Goal: Task Accomplishment & Management: Manage account settings

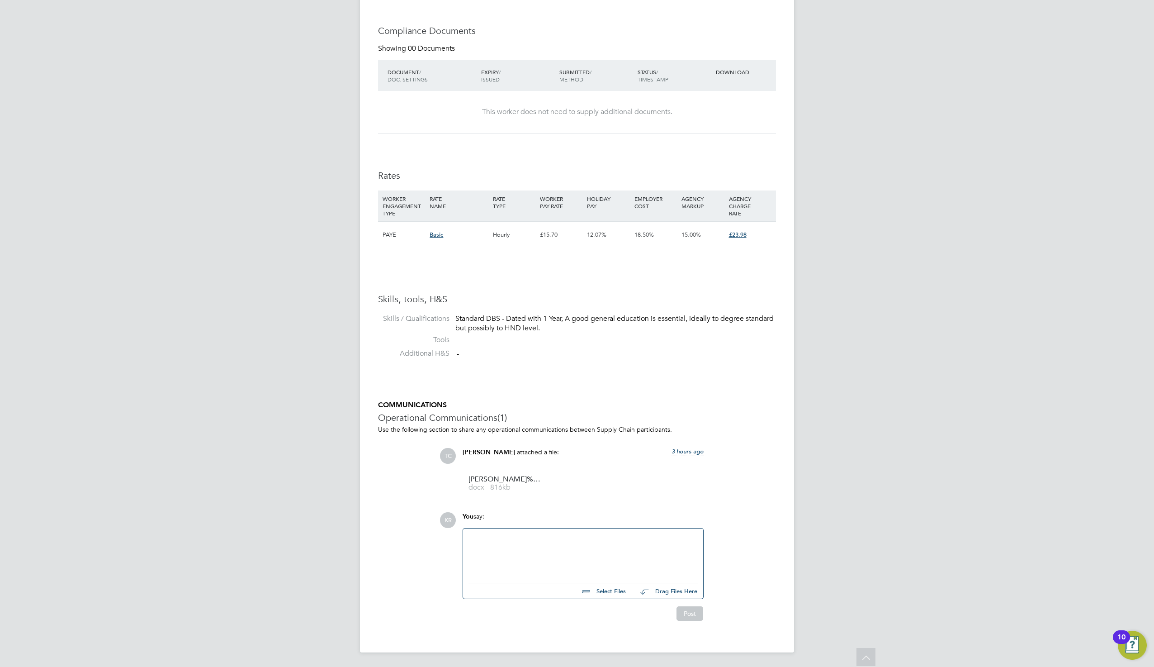
click at [611, 549] on div at bounding box center [582, 553] width 229 height 39
click at [554, 542] on div at bounding box center [582, 553] width 229 height 39
click at [959, 266] on div "KR Kirsty Roberts Notifications 20 Applications: Network Sites Workers Current …" at bounding box center [577, 106] width 1154 height 1120
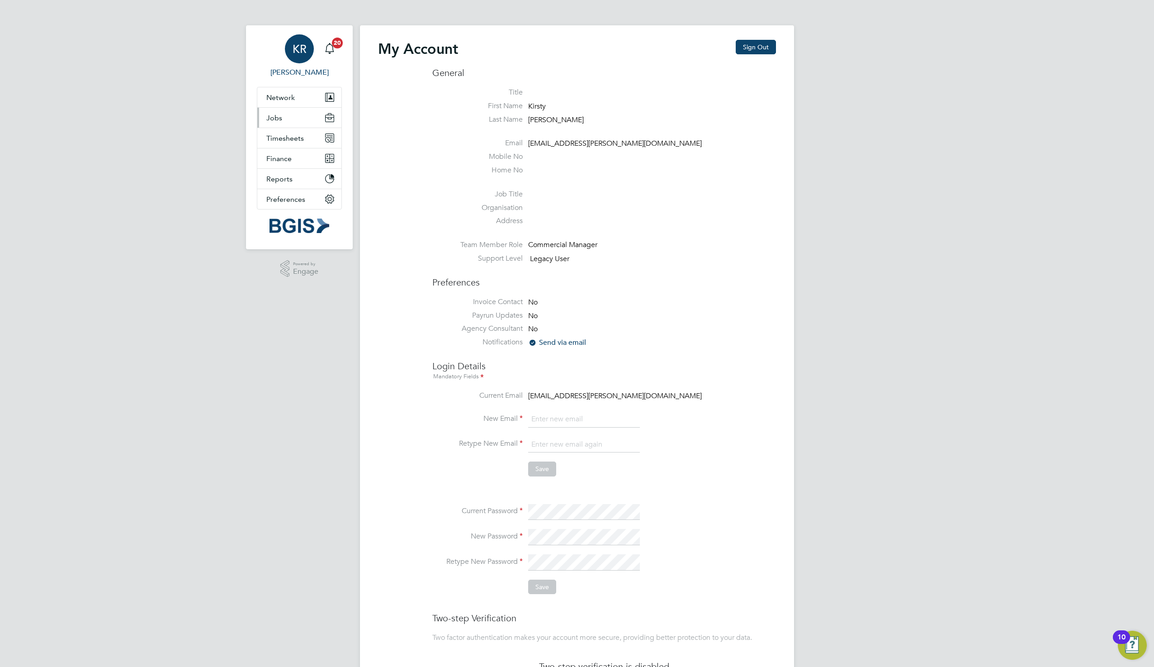
type input "[EMAIL_ADDRESS][PERSON_NAME][DOMAIN_NAME]"
click at [273, 123] on button "Jobs" at bounding box center [299, 118] width 84 height 20
click at [291, 137] on link "Positions" at bounding box center [281, 139] width 30 height 9
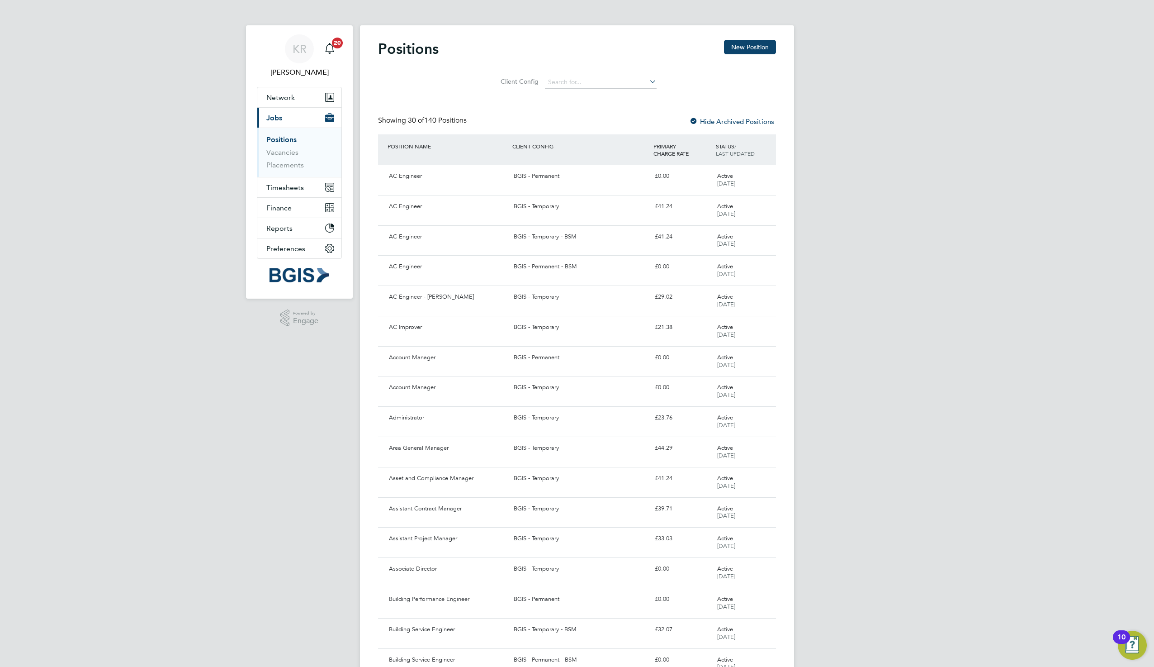
click at [1069, 215] on div "KR Kirsty Roberts Notifications 20 Applications: Network Sites Workers Current …" at bounding box center [577, 565] width 1154 height 1130
click at [284, 153] on link "Vacancies" at bounding box center [282, 152] width 32 height 9
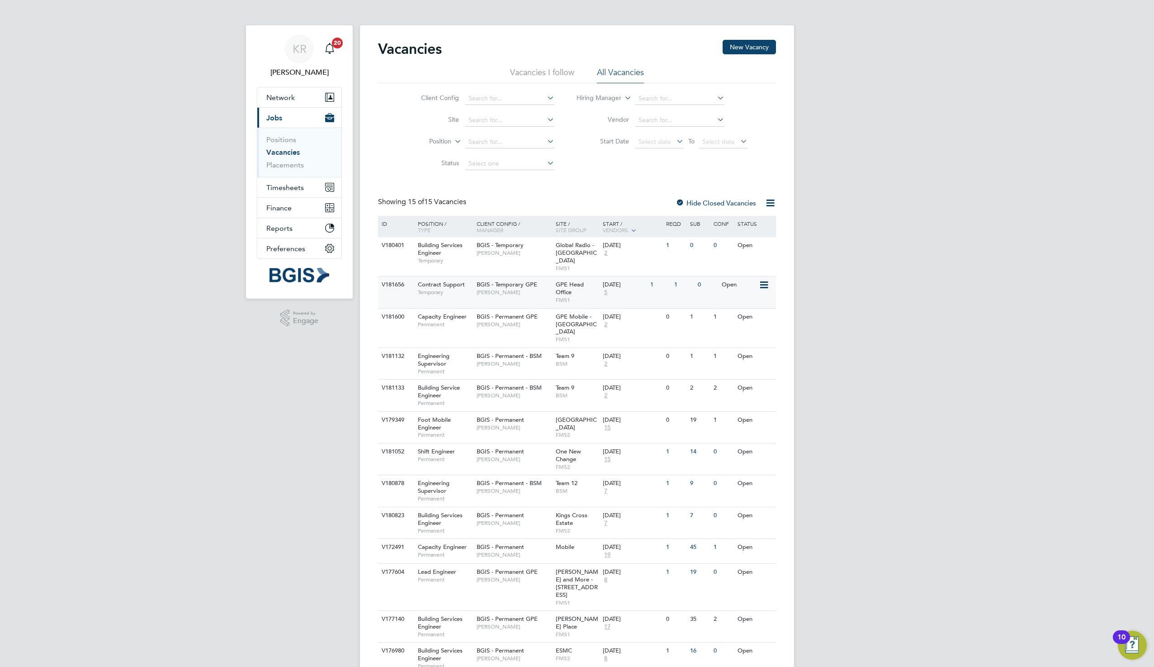
click at [510, 280] on span "BGIS - Temporary GPE" at bounding box center [507, 284] width 61 height 8
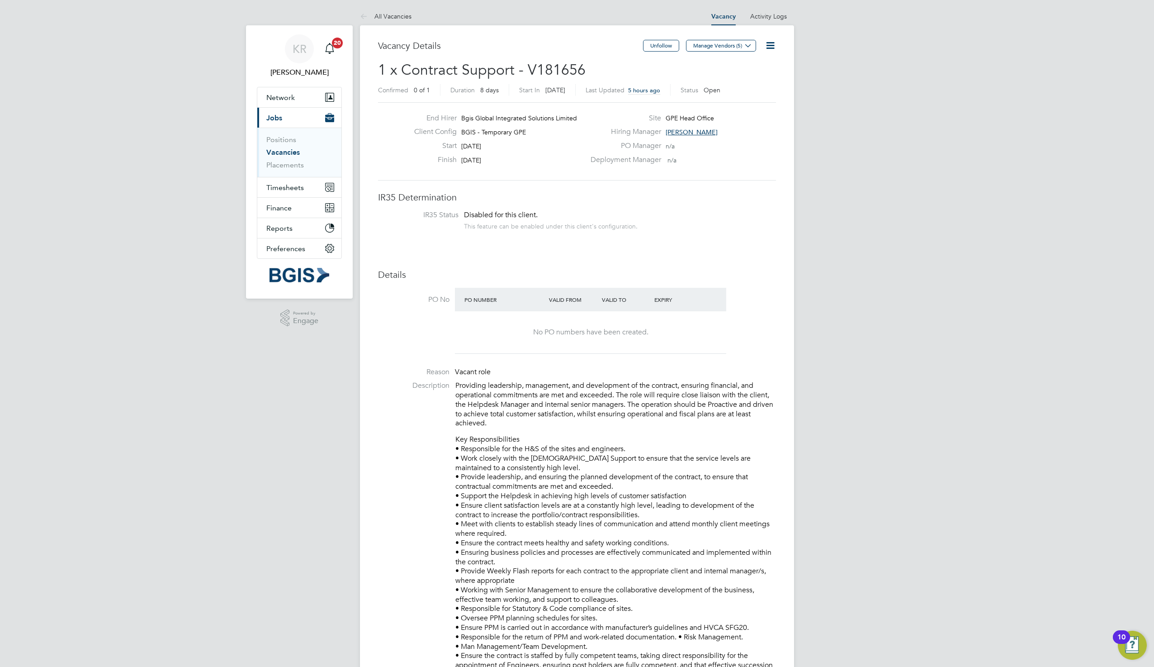
click at [690, 192] on h3 "IR35 Determination" at bounding box center [577, 197] width 398 height 12
click at [770, 47] on icon at bounding box center [770, 45] width 11 height 11
click at [758, 62] on li "Edit Vacancy" at bounding box center [748, 67] width 52 height 13
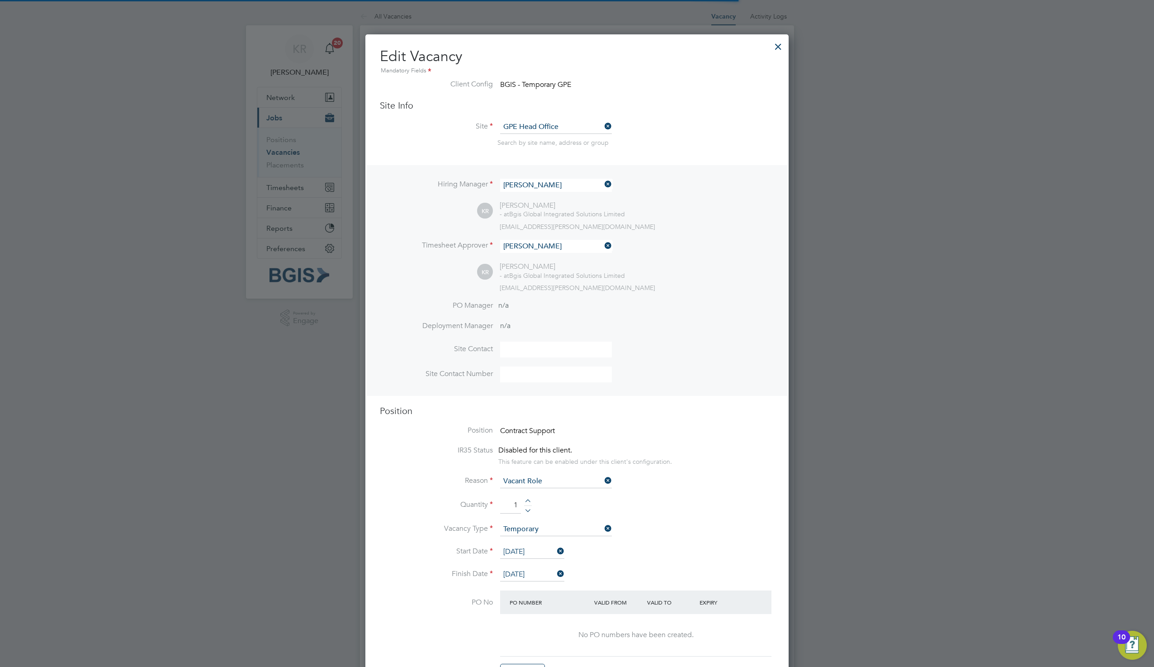
scroll to position [1214, 424]
click at [555, 553] on icon at bounding box center [555, 550] width 0 height 13
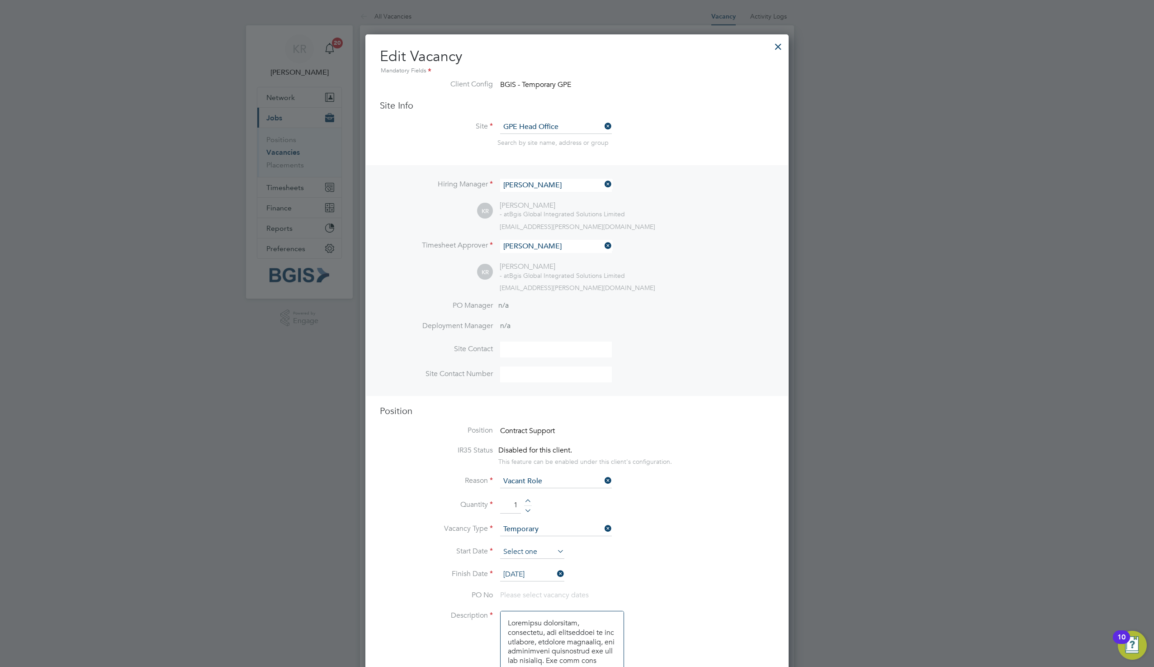
click at [534, 552] on input at bounding box center [532, 552] width 64 height 14
click at [512, 481] on span "6" at bounding box center [514, 476] width 17 height 17
type input "06 Oct 2025"
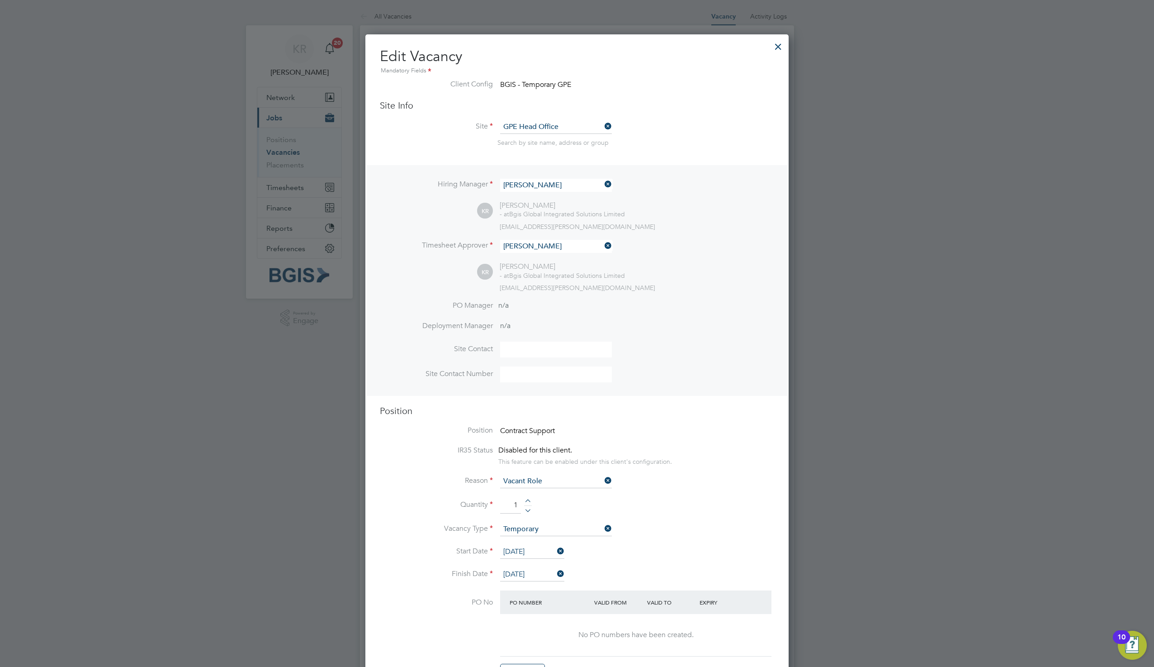
click at [674, 539] on li "Vacancy Type Temporary" at bounding box center [577, 533] width 394 height 23
click at [967, 437] on div at bounding box center [577, 333] width 1154 height 667
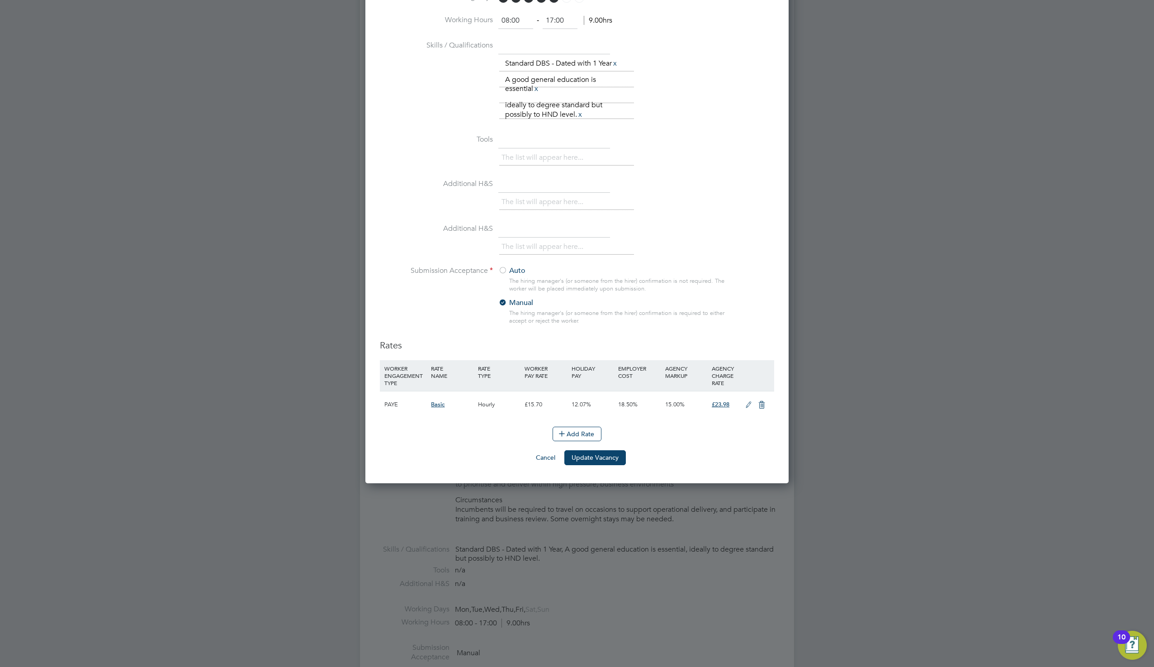
scroll to position [832, 0]
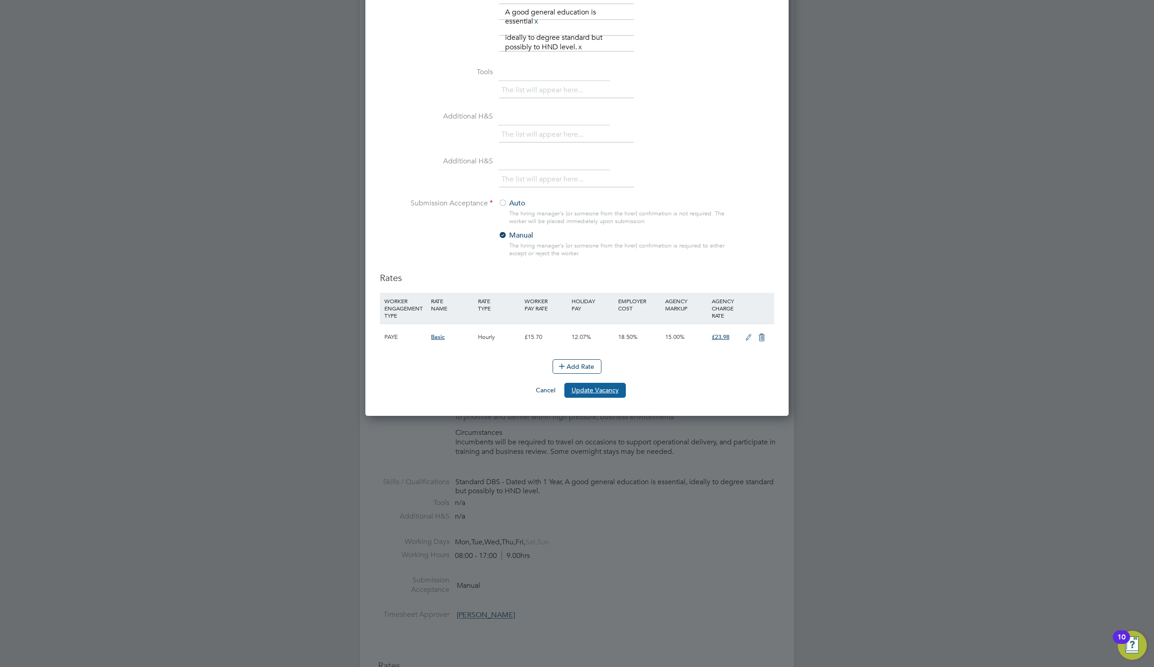
click at [595, 391] on button "Update Vacancy" at bounding box center [594, 390] width 61 height 14
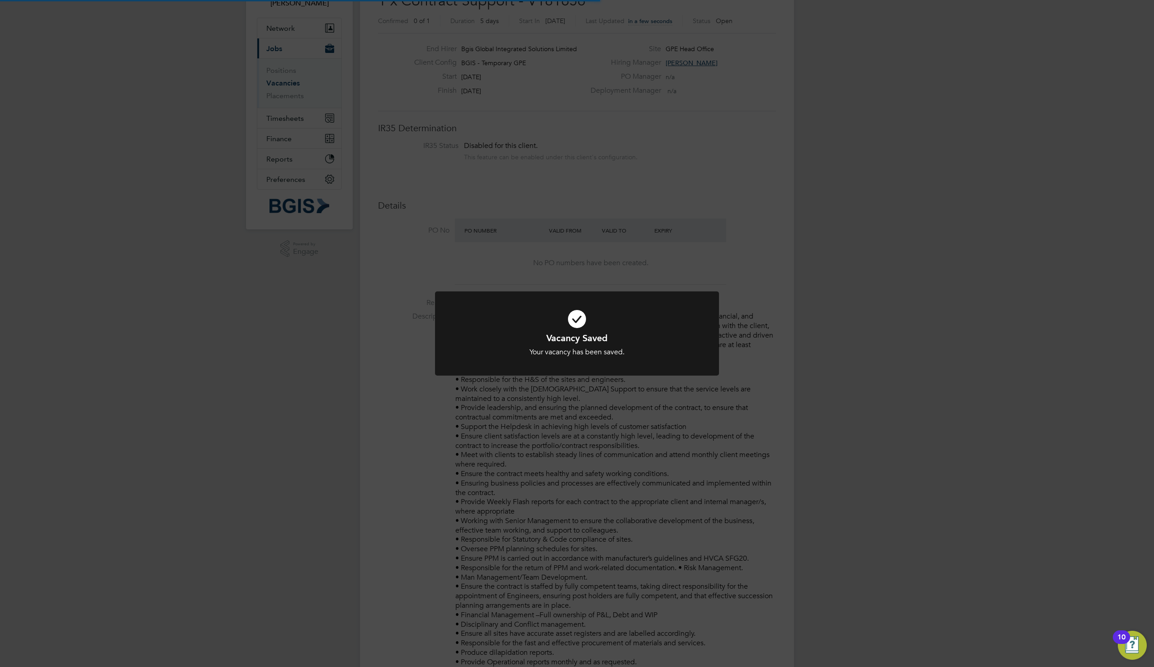
scroll to position [27, 63]
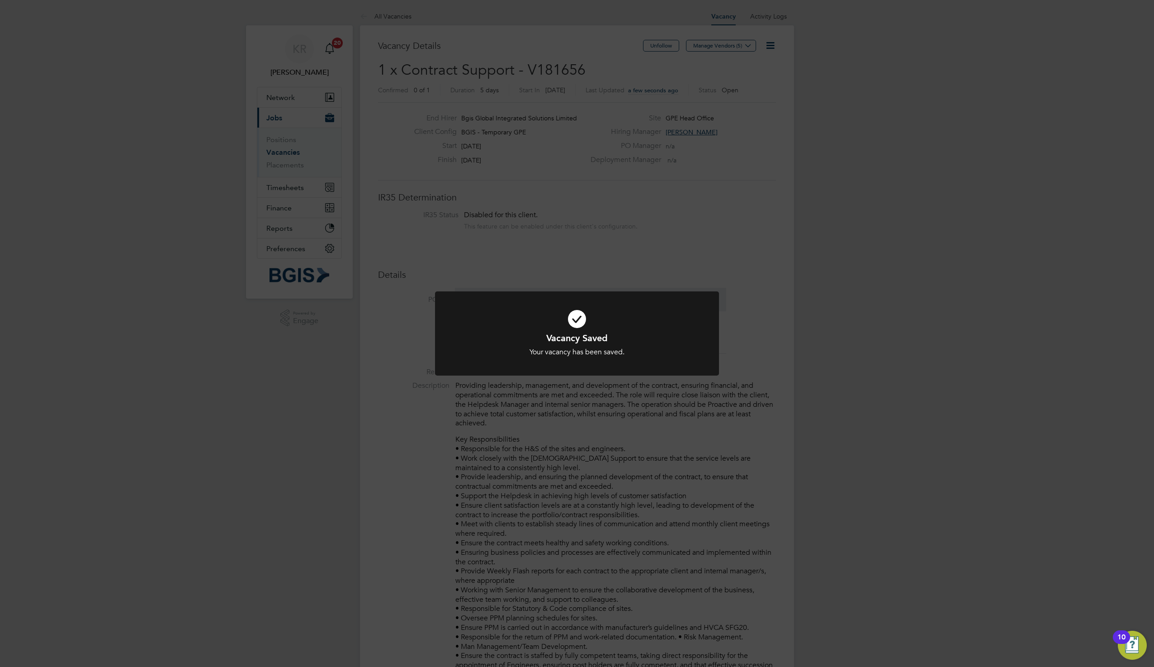
click at [958, 224] on div "Vacancy Saved Your vacancy has been saved. Cancel Okay" at bounding box center [577, 333] width 1154 height 667
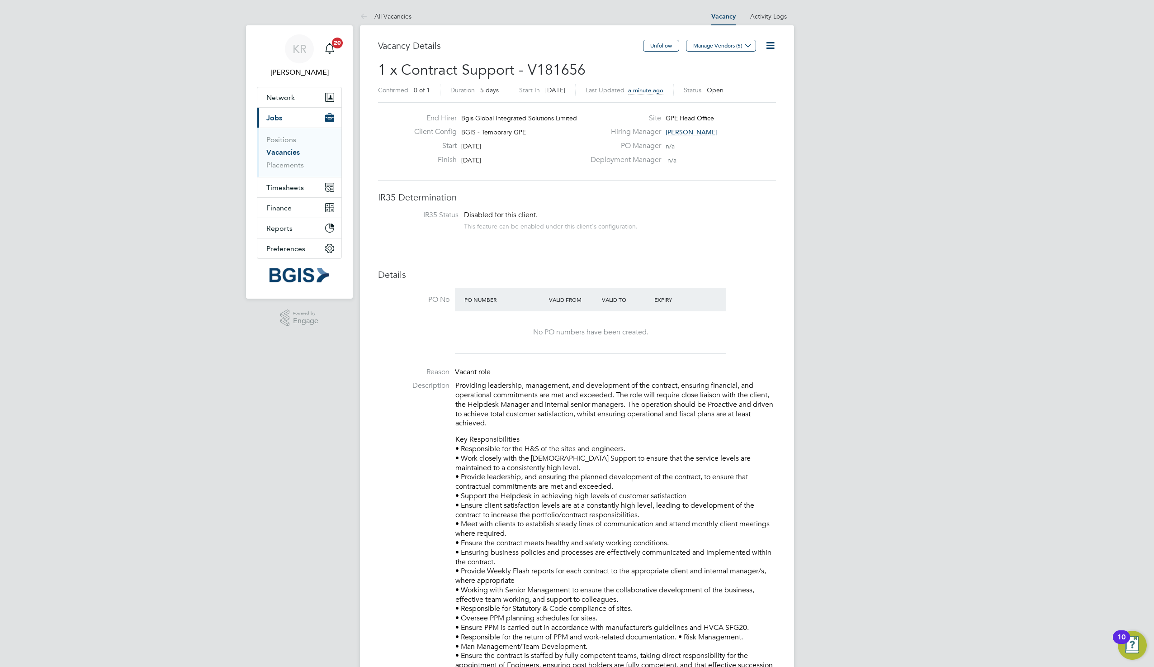
click at [285, 151] on link "Vacancies" at bounding box center [282, 152] width 33 height 9
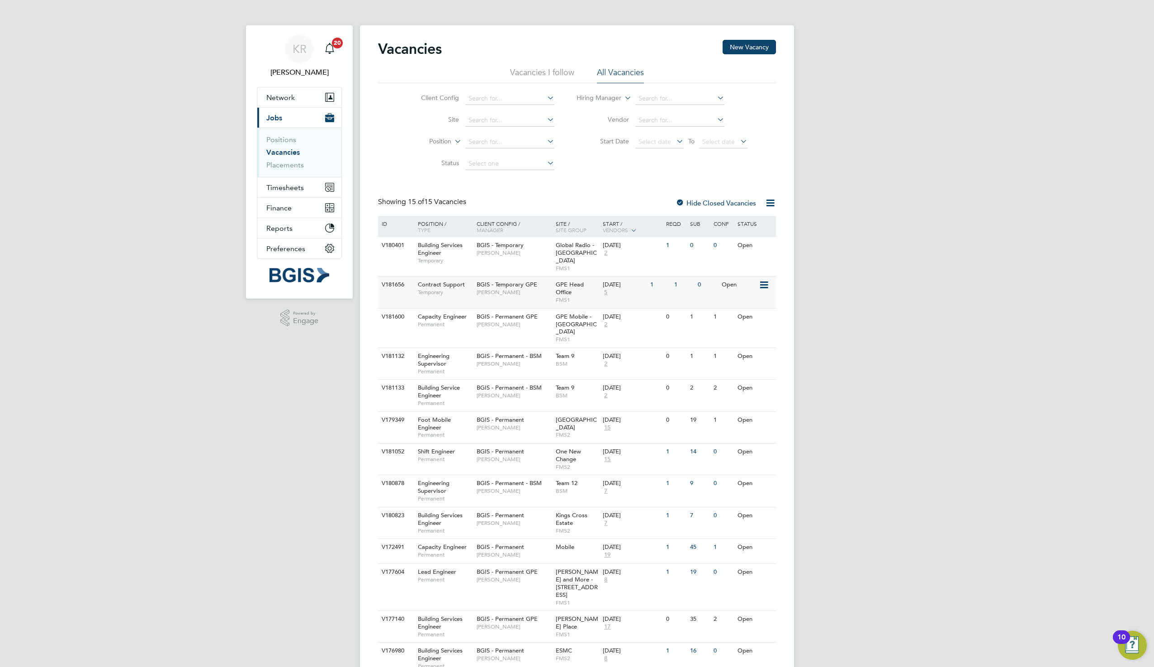
click at [760, 280] on icon at bounding box center [763, 284] width 9 height 11
click at [718, 276] on div "0" at bounding box center [707, 284] width 24 height 17
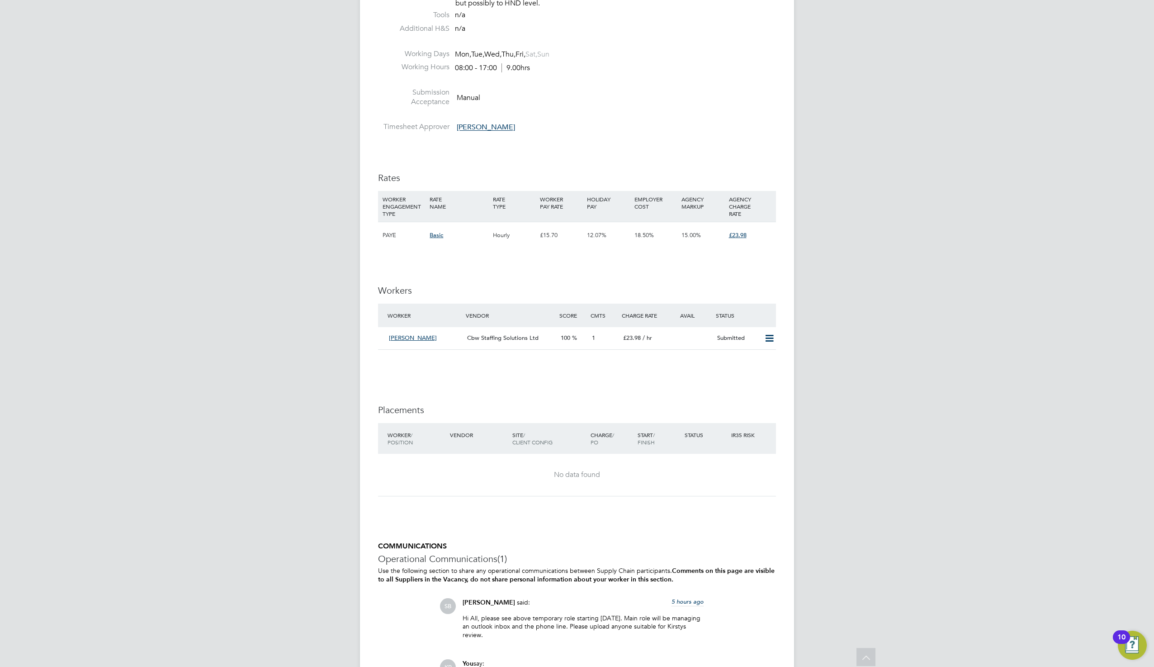
scroll to position [1320, 0]
click at [428, 337] on span "Mohamed Osman" at bounding box center [413, 337] width 48 height 8
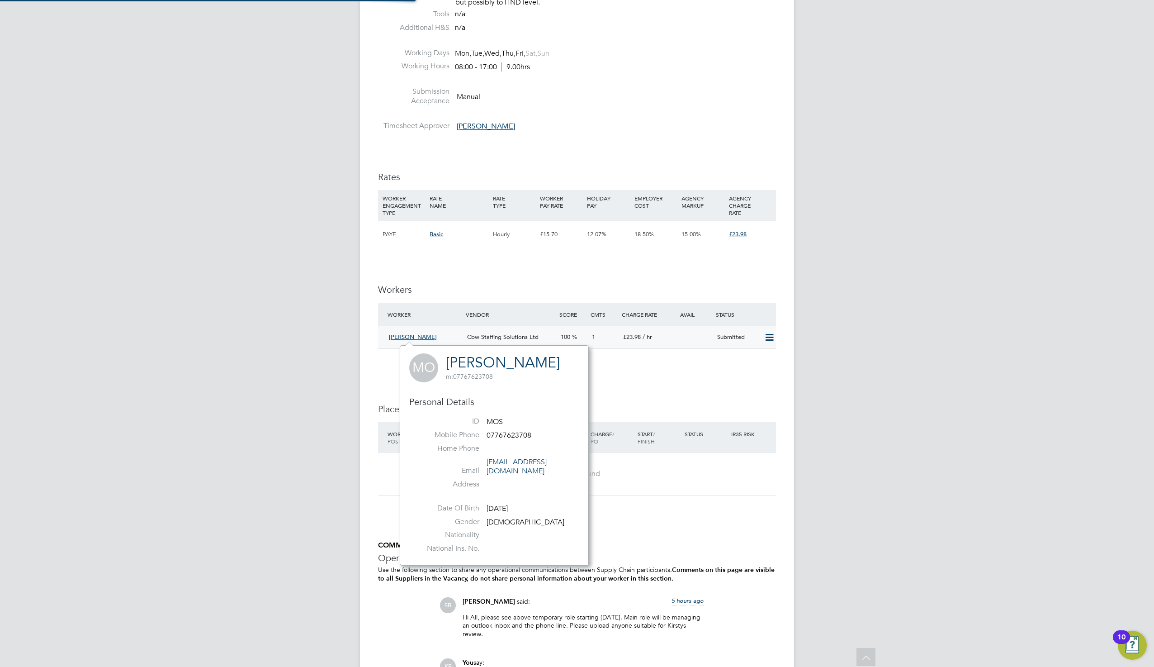
scroll to position [211, 189]
click at [767, 337] on icon at bounding box center [769, 337] width 11 height 7
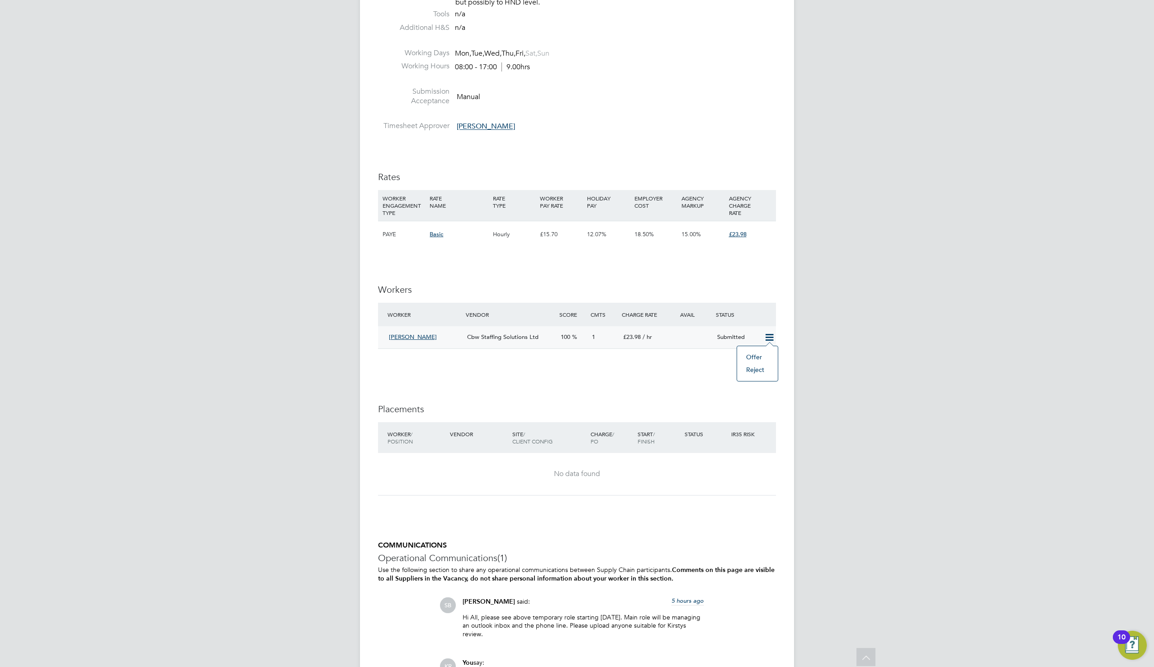
click at [758, 357] on li "Offer" at bounding box center [758, 356] width 32 height 13
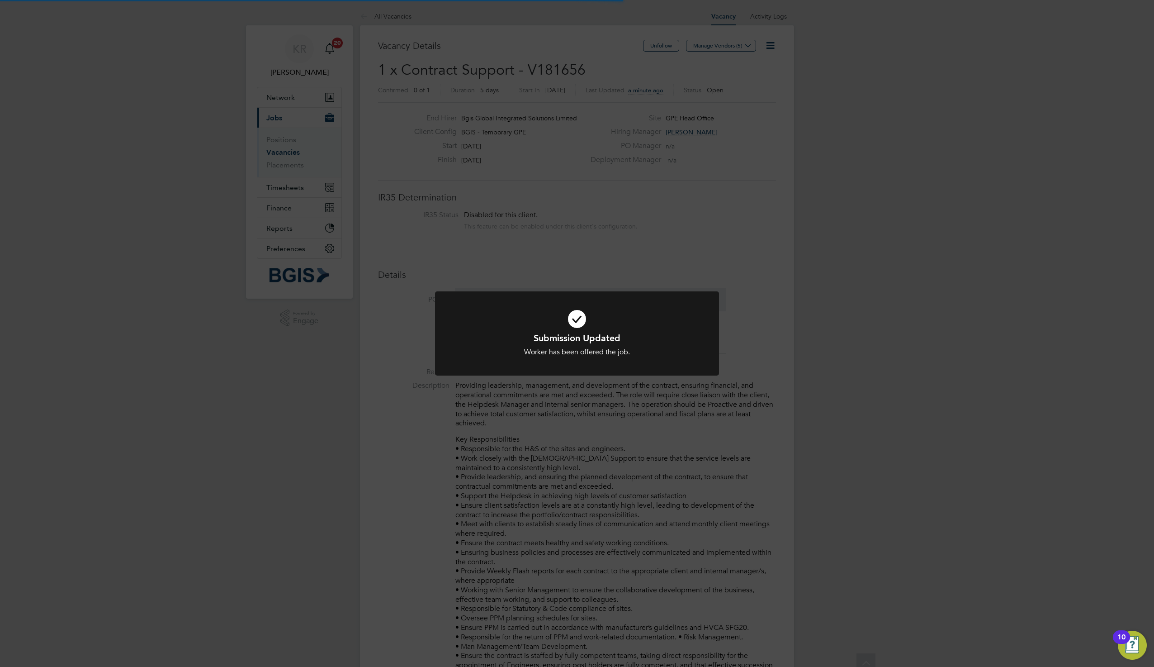
scroll to position [27, 63]
click at [842, 311] on div "Submission Updated Worker has been offered the job. Cancel Okay" at bounding box center [577, 333] width 1154 height 667
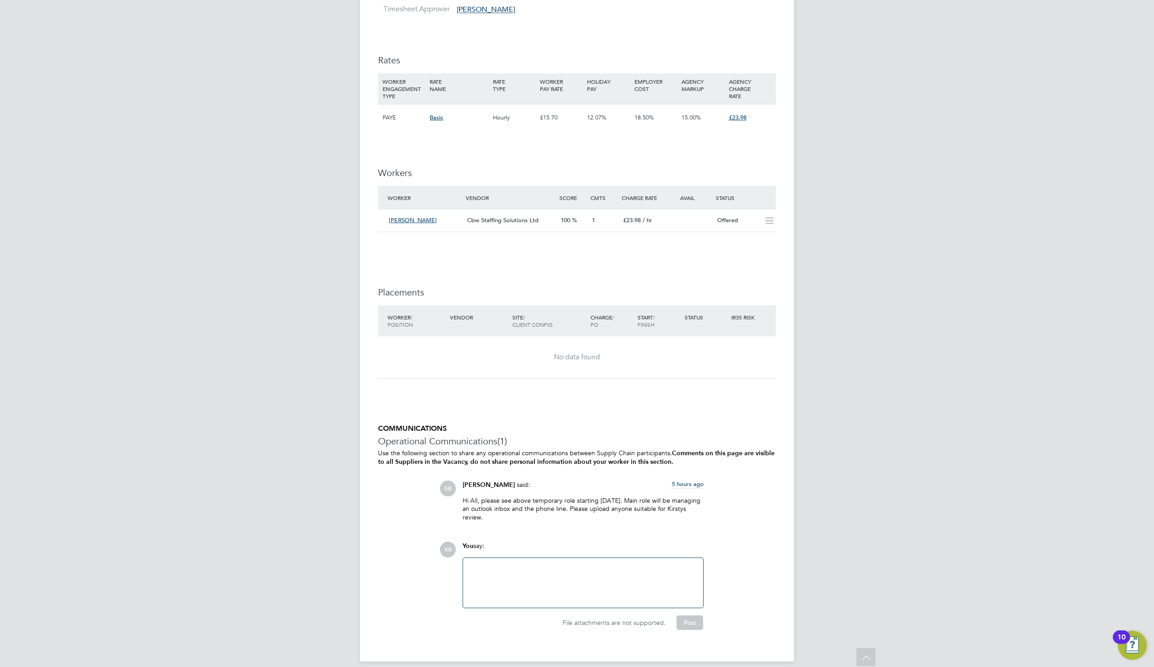
scroll to position [1445, 0]
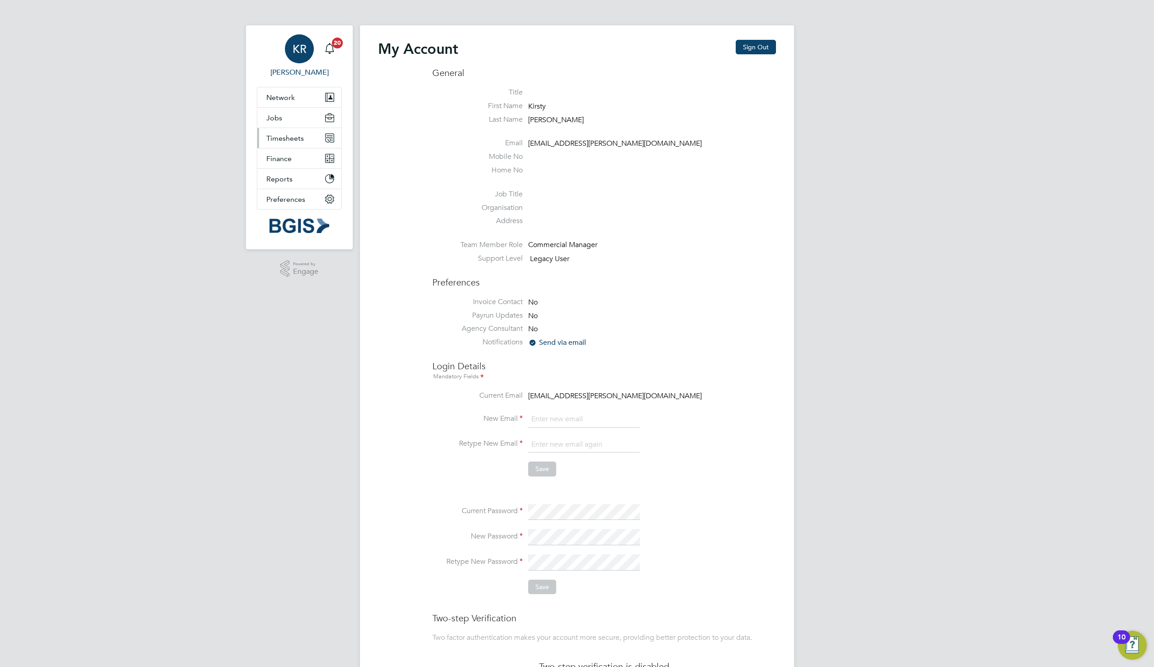
type input "[EMAIL_ADDRESS][PERSON_NAME][DOMAIN_NAME]"
click at [289, 139] on span "Timesheets" at bounding box center [285, 138] width 38 height 9
click at [289, 162] on link "Timesheets" at bounding box center [285, 160] width 38 height 9
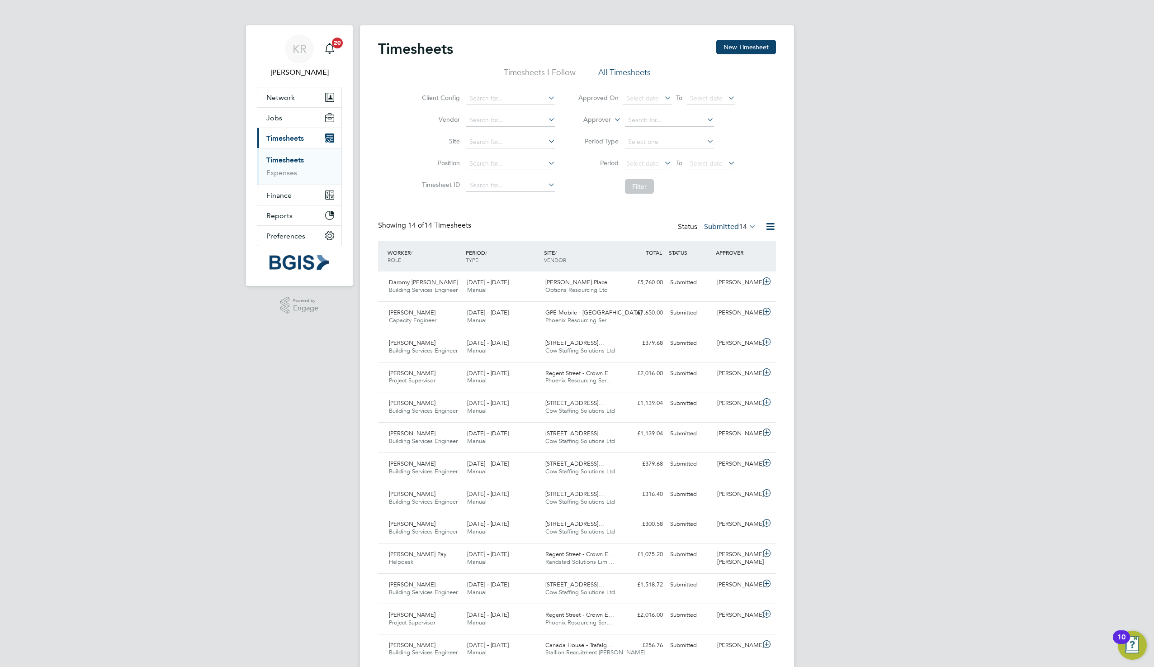
click at [923, 224] on div "KR [PERSON_NAME] Notifications 20 Applications: Network Sites Workers Jobs Posi…" at bounding box center [577, 363] width 1154 height 727
drag, startPoint x: 882, startPoint y: 384, endPoint x: 560, endPoint y: 588, distance: 381.3
click at [882, 384] on div "KR [PERSON_NAME] Notifications 20 Applications: Network Sites Workers Jobs Posi…" at bounding box center [577, 363] width 1154 height 727
click at [857, 477] on div "KR [PERSON_NAME] Notifications 20 Applications: Network Sites Workers Jobs Posi…" at bounding box center [577, 363] width 1154 height 727
click at [911, 496] on div "KR [PERSON_NAME] Notifications 20 Applications: Network Sites Workers Jobs Posi…" at bounding box center [577, 363] width 1154 height 727
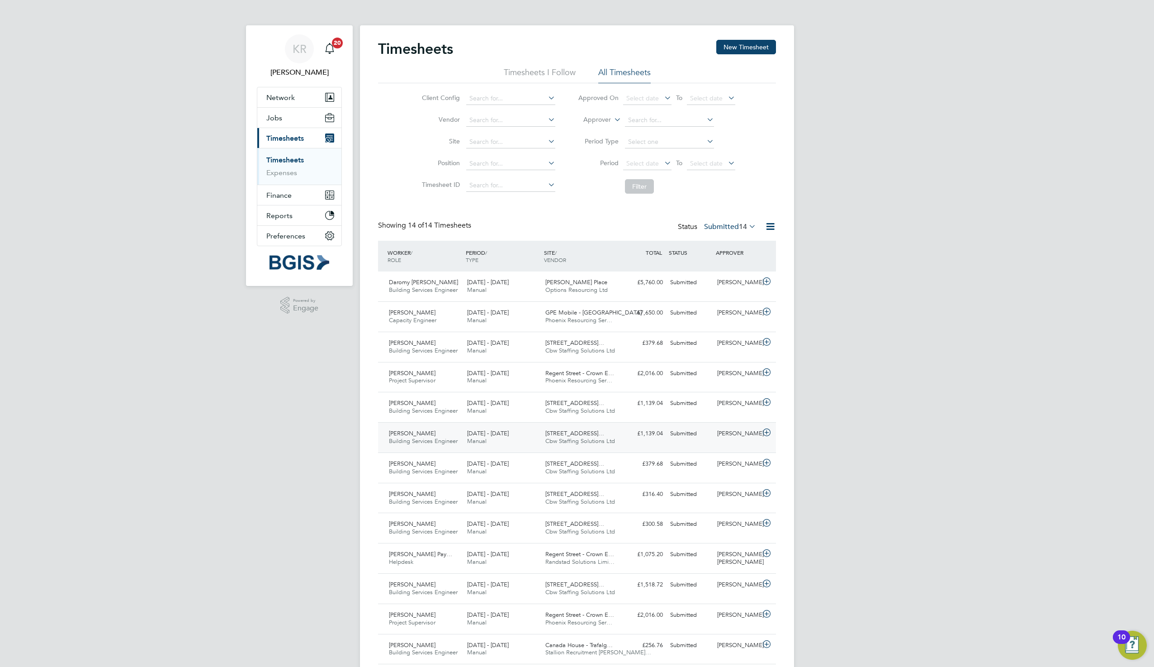
click at [769, 434] on icon at bounding box center [766, 432] width 11 height 7
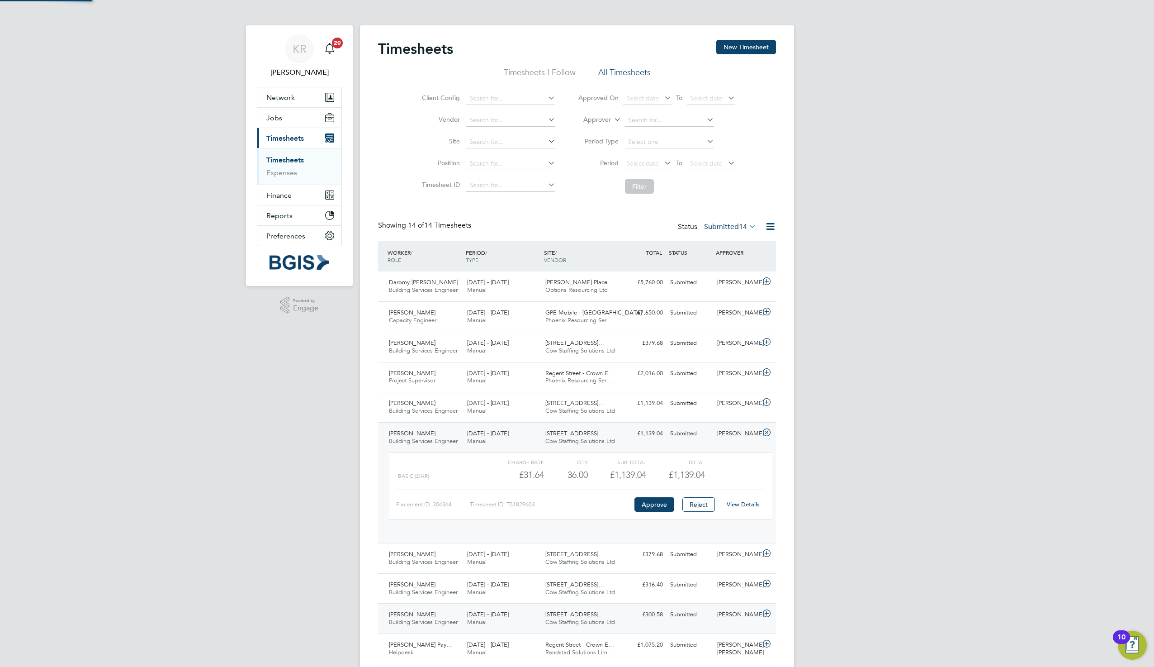
scroll to position [15, 88]
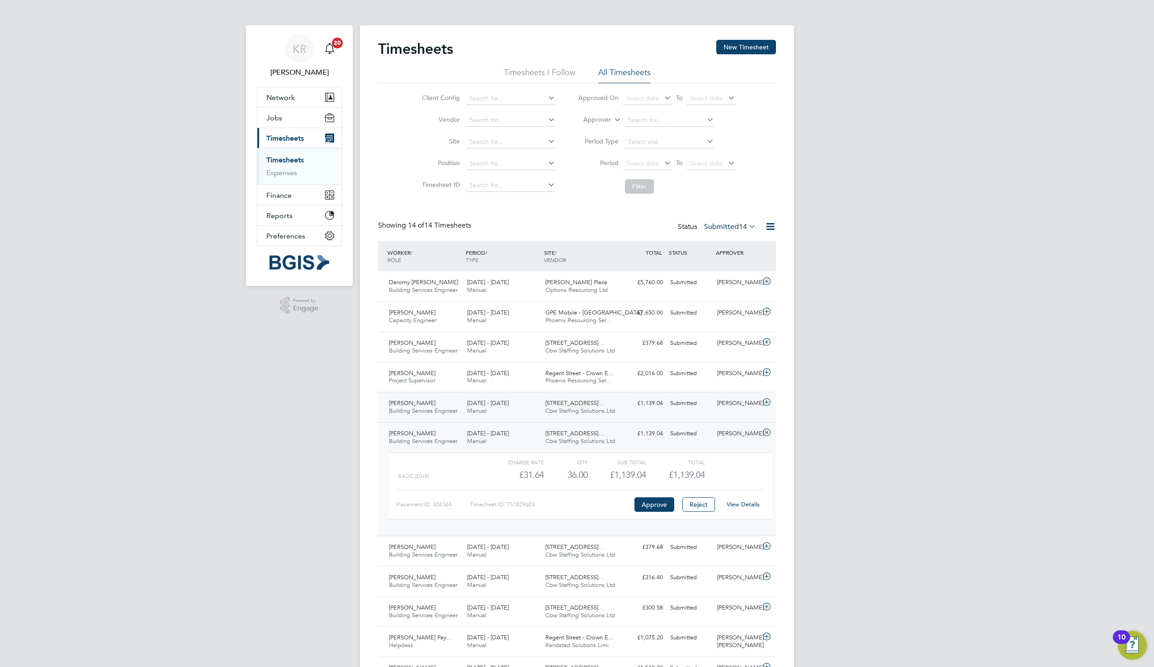
click at [767, 399] on icon at bounding box center [766, 401] width 11 height 7
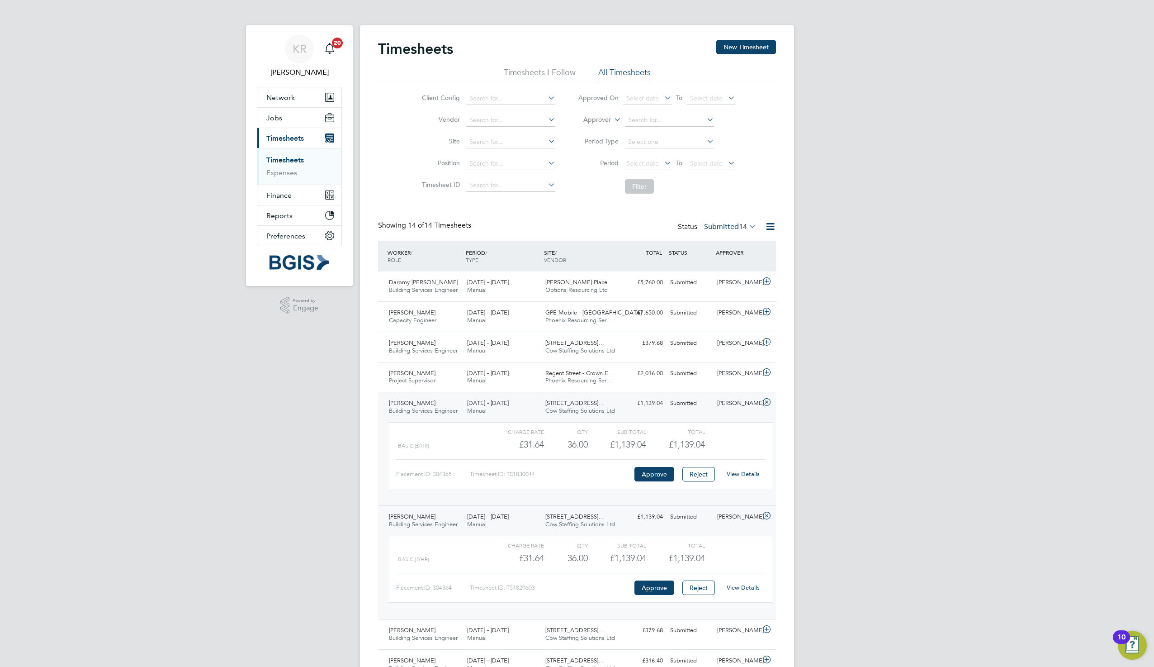
click at [767, 399] on icon at bounding box center [766, 401] width 11 height 7
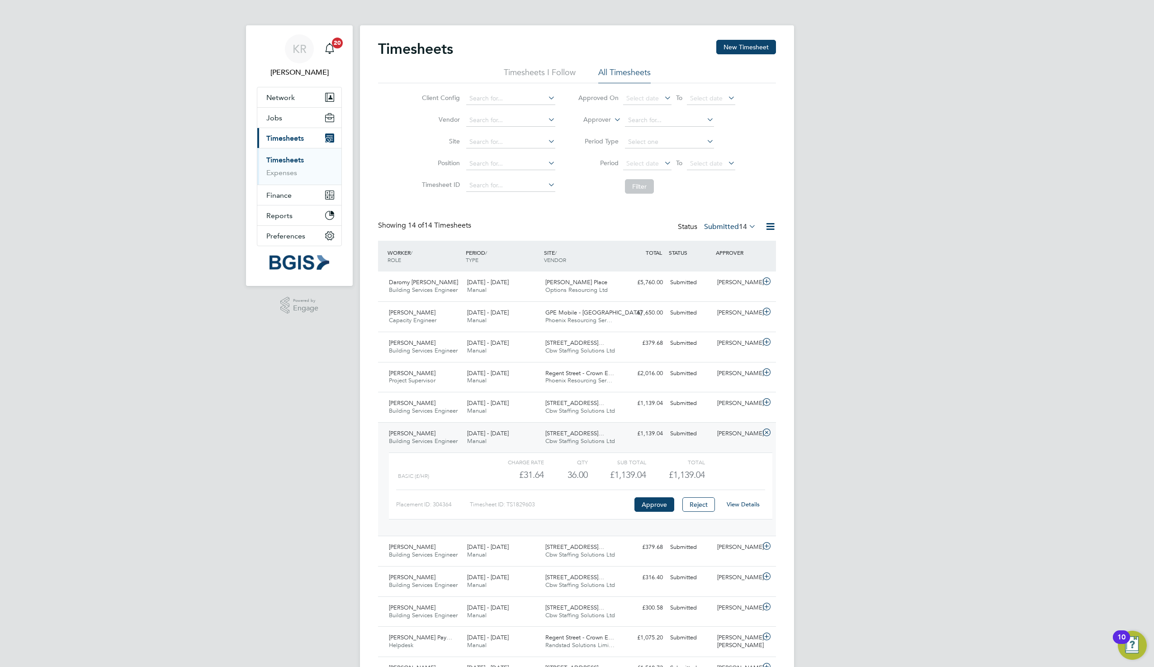
click at [739, 507] on link "View Details" at bounding box center [743, 504] width 33 height 8
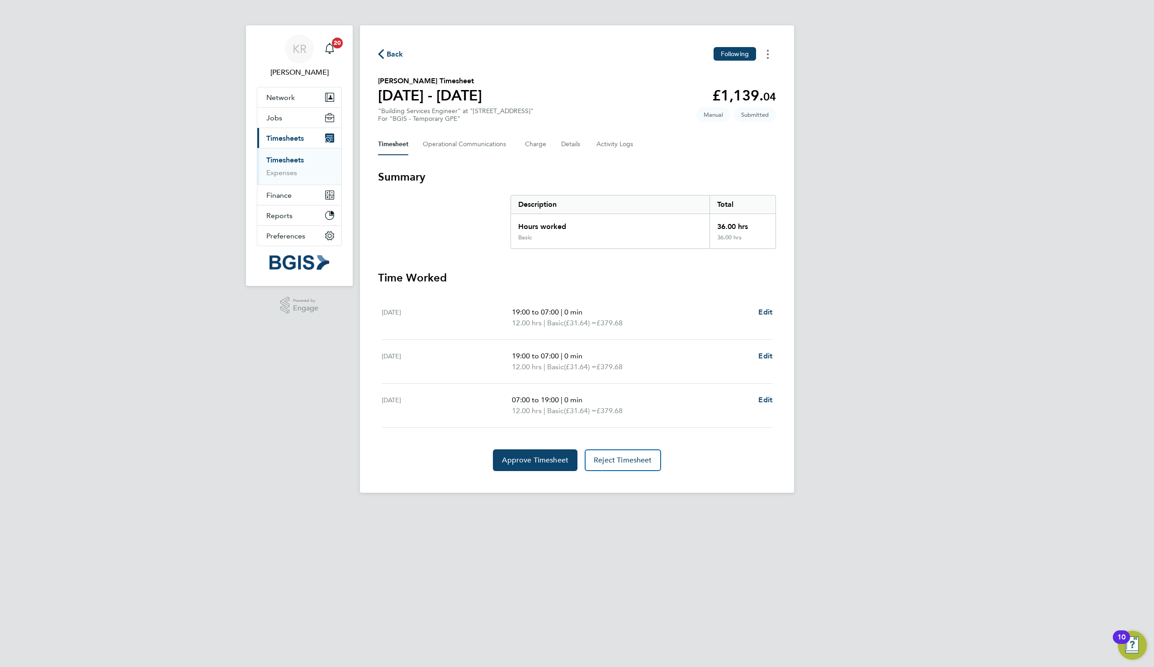
click at [769, 52] on button "Timesheets Menu" at bounding box center [768, 54] width 16 height 14
click at [725, 92] on link "Download timesheet" at bounding box center [721, 92] width 109 height 18
click at [383, 58] on icon "button" at bounding box center [381, 53] width 6 height 9
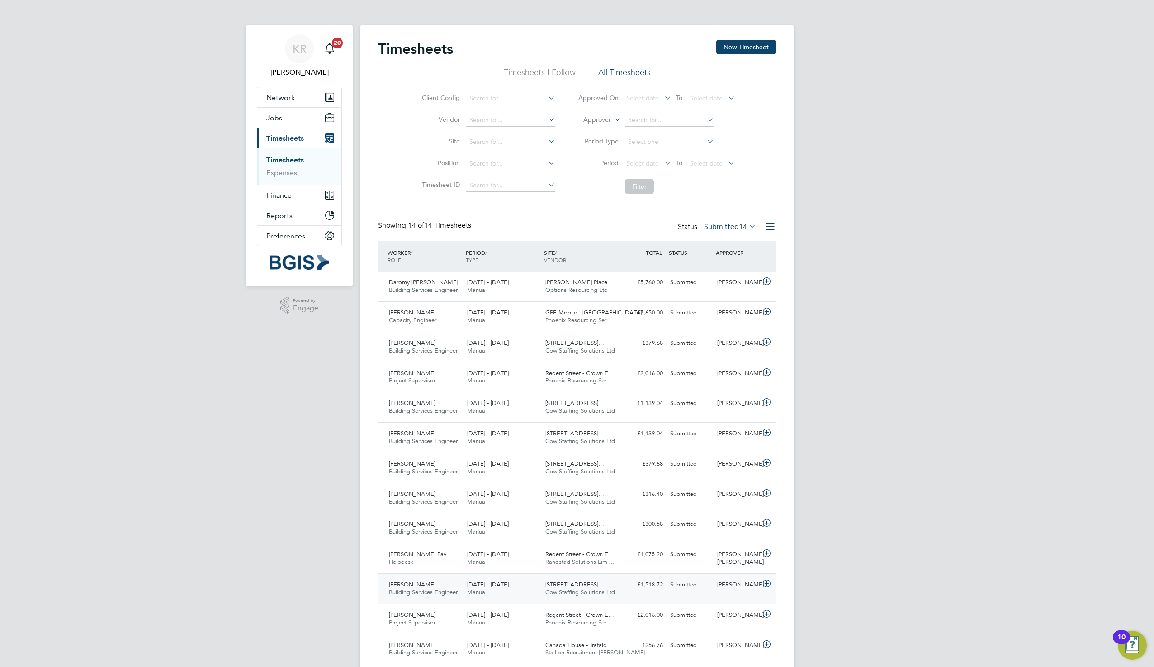
click at [768, 586] on icon at bounding box center [766, 583] width 11 height 7
drag, startPoint x: 540, startPoint y: 653, endPoint x: 507, endPoint y: 655, distance: 33.0
click at [507, 655] on div "Timesheet ID: TS1827742" at bounding box center [551, 655] width 162 height 14
copy div "TS1827742"
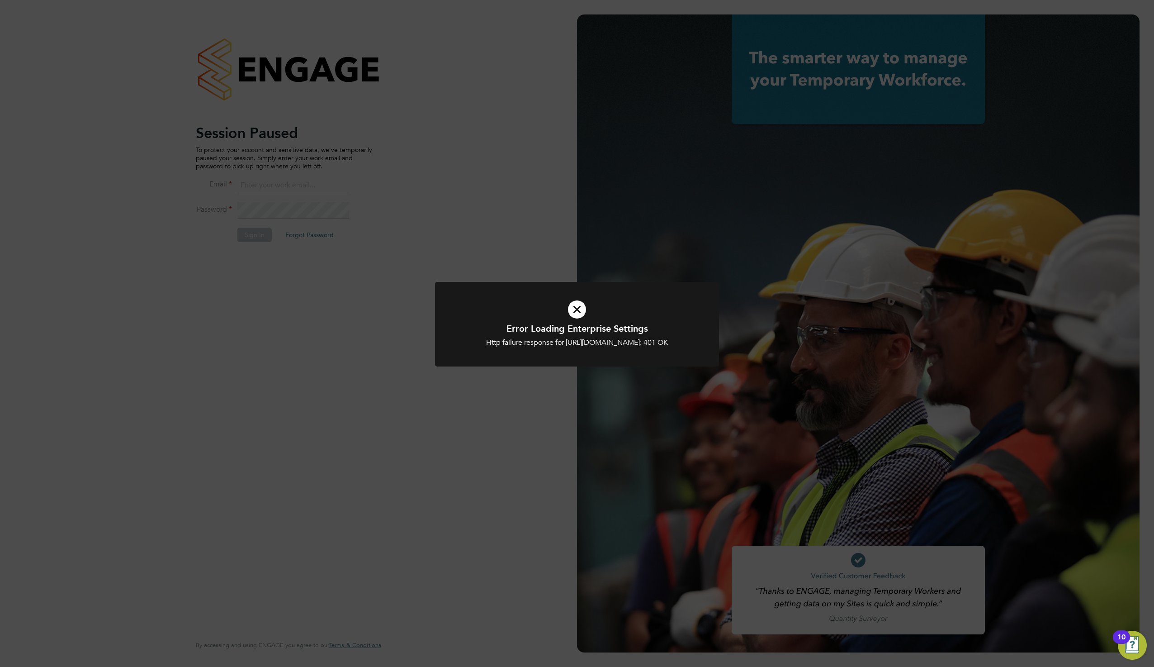
type input "kirsty.roberts@bgis.com"
click at [503, 210] on div "Error Loading Enterprise Settings Http failure response for https://bgis.app.en…" at bounding box center [577, 333] width 1154 height 667
click at [574, 303] on icon at bounding box center [576, 309] width 235 height 35
click at [577, 309] on icon at bounding box center [576, 309] width 235 height 35
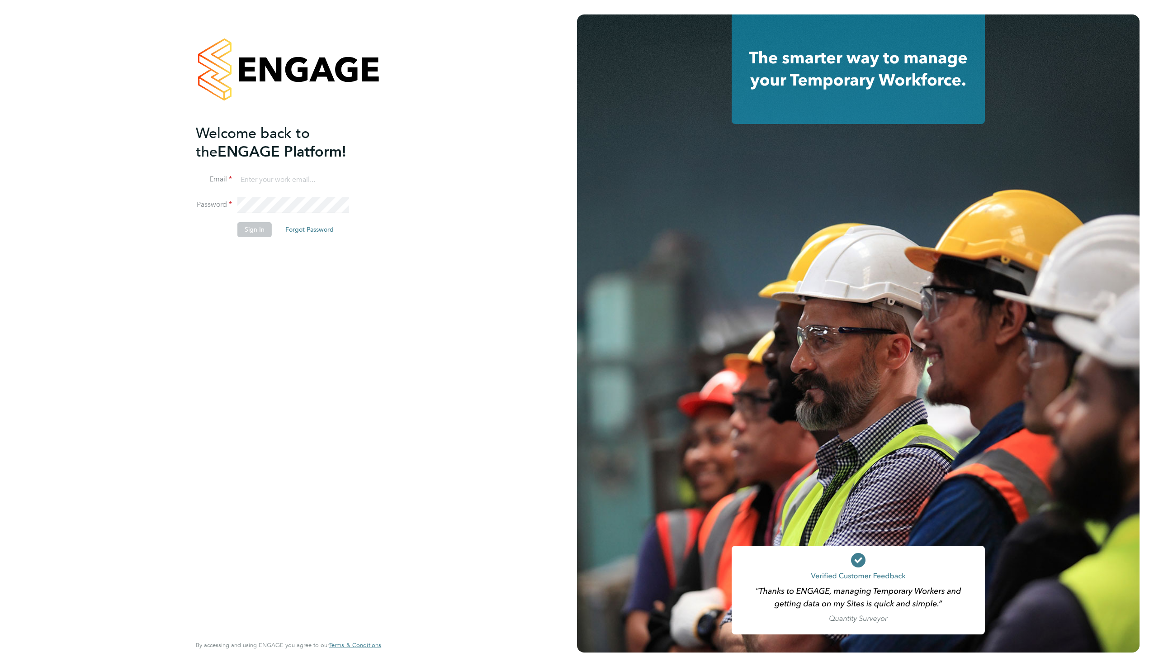
type input "[EMAIL_ADDRESS][PERSON_NAME][DOMAIN_NAME]"
click at [330, 292] on div "Welcome back to the ENGAGE Platform! Email kirsty.roberts@bgis.com Password Sig…" at bounding box center [284, 378] width 176 height 509
click at [255, 234] on button "Sign In" at bounding box center [254, 229] width 34 height 14
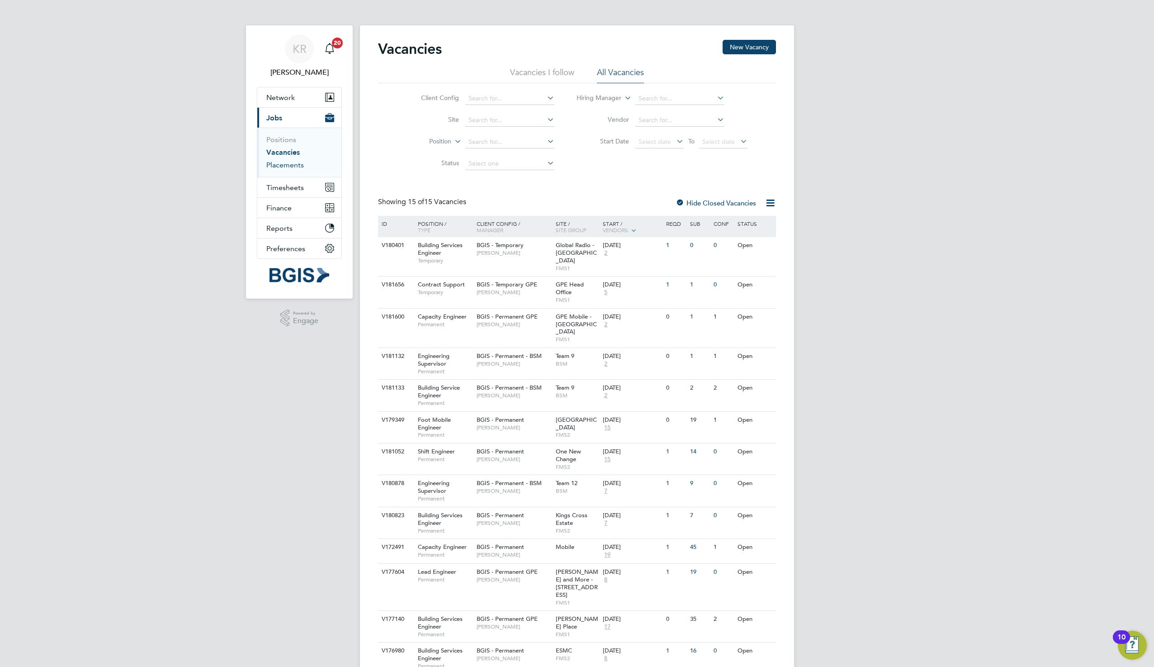
click at [298, 164] on link "Placements" at bounding box center [285, 165] width 38 height 9
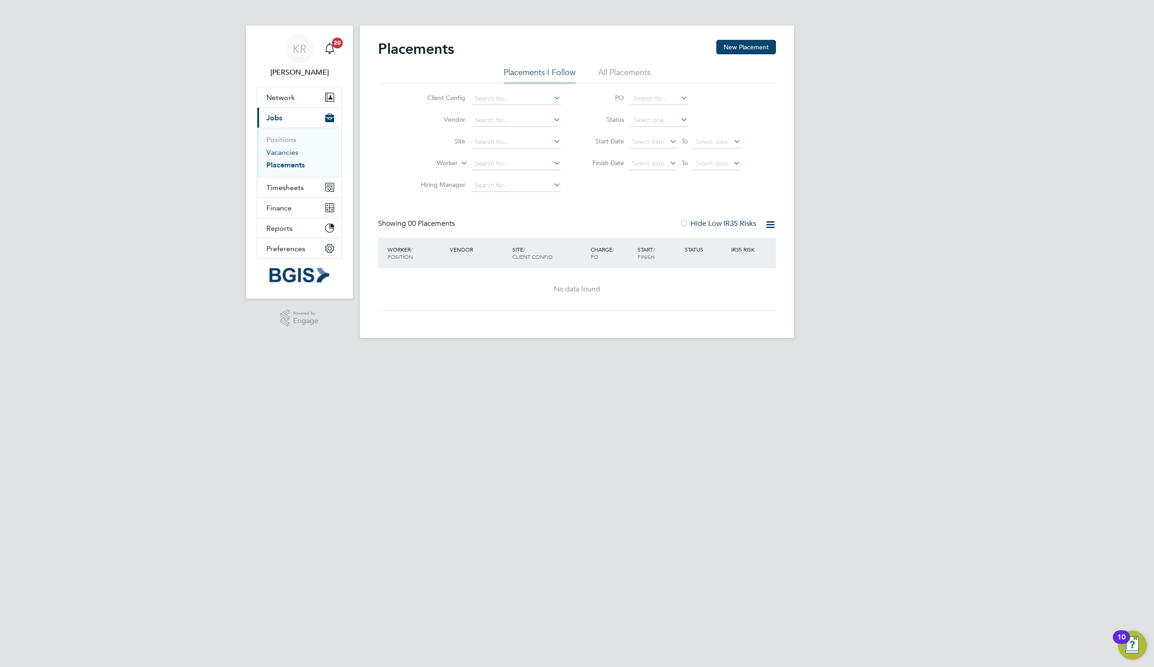
click at [280, 153] on link "Vacancies" at bounding box center [282, 152] width 32 height 9
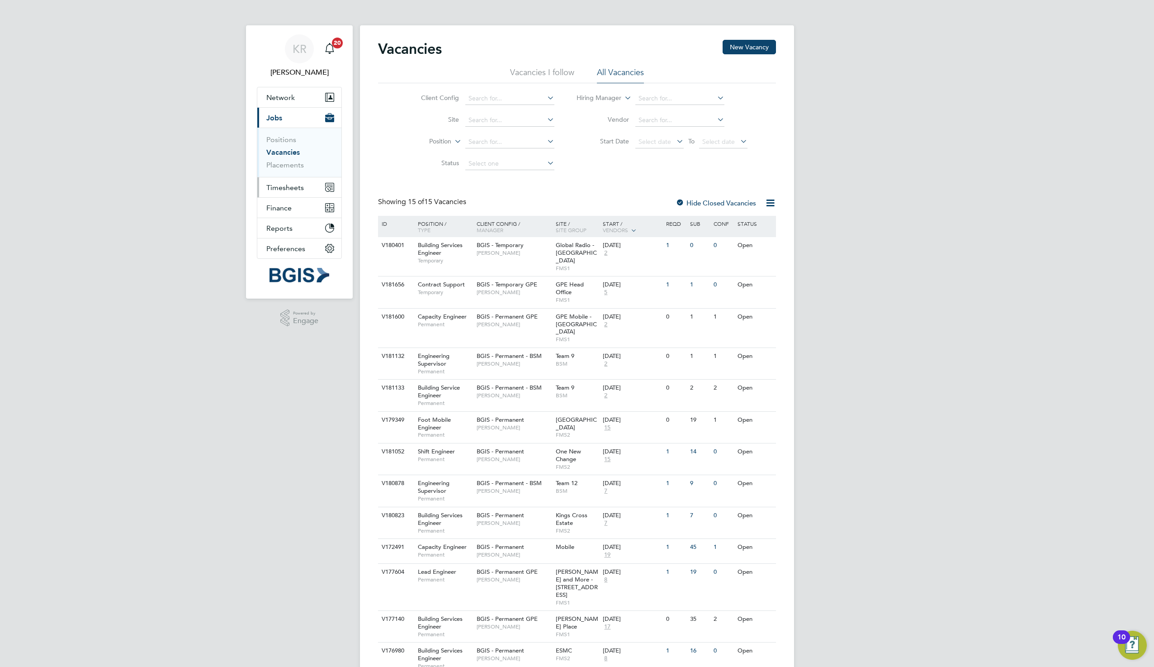
click at [291, 189] on span "Timesheets" at bounding box center [285, 187] width 38 height 9
click at [275, 162] on link "Timesheets" at bounding box center [285, 160] width 38 height 9
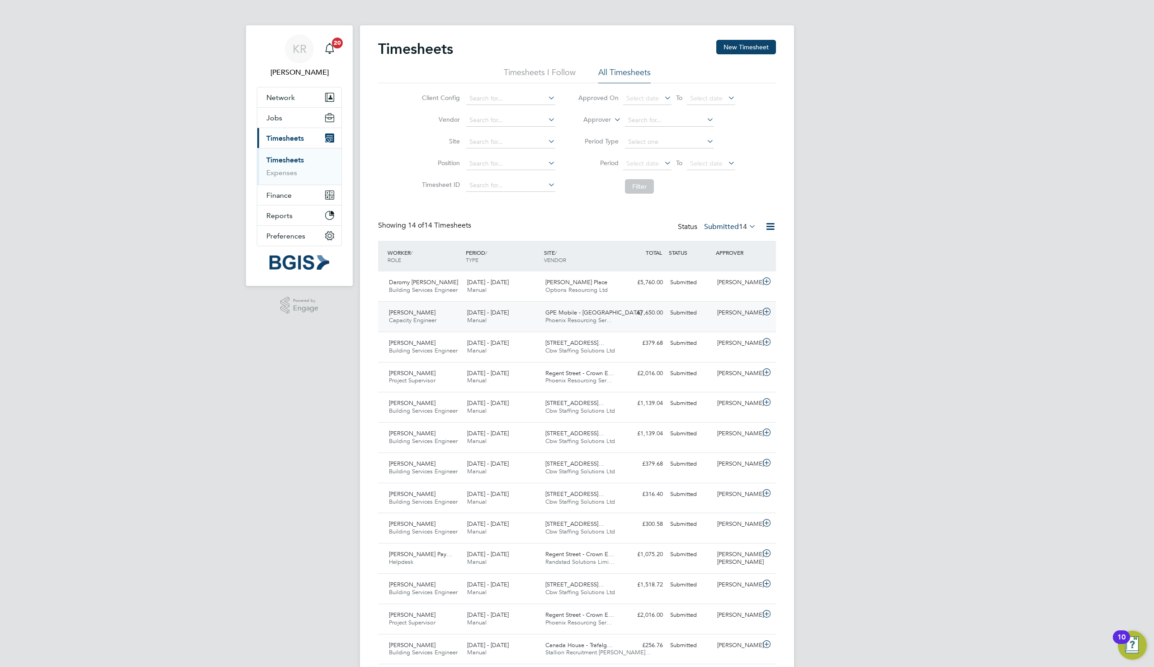
click at [640, 315] on div "£7,650.00 Submitted" at bounding box center [642, 312] width 47 height 15
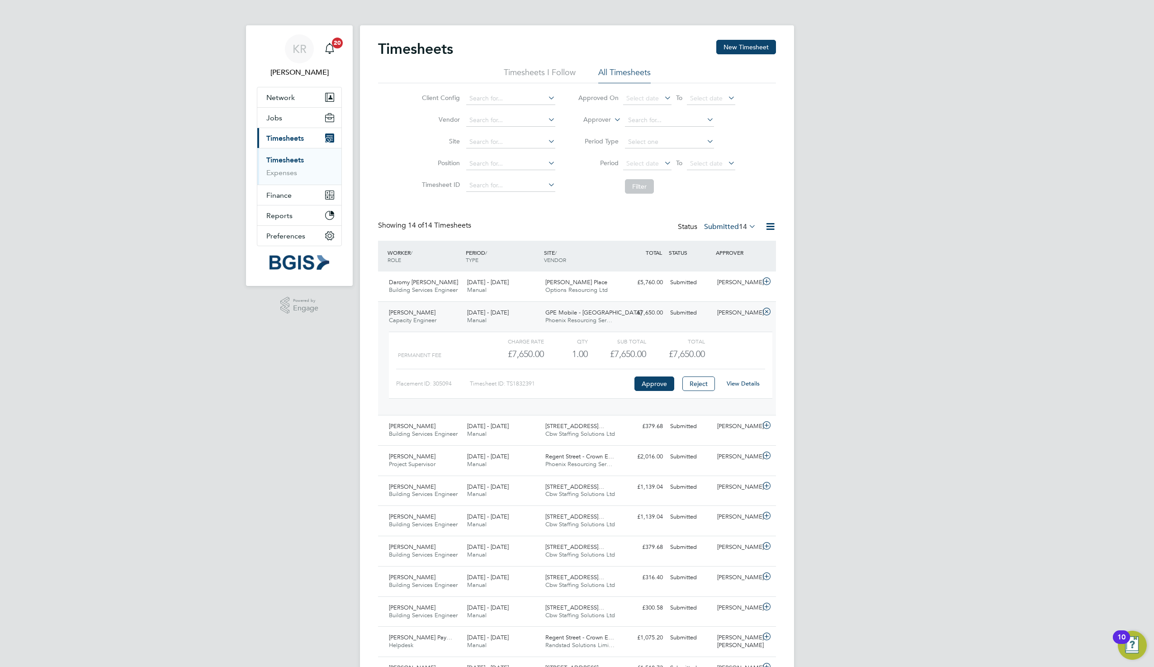
click at [746, 384] on link "View Details" at bounding box center [743, 383] width 33 height 8
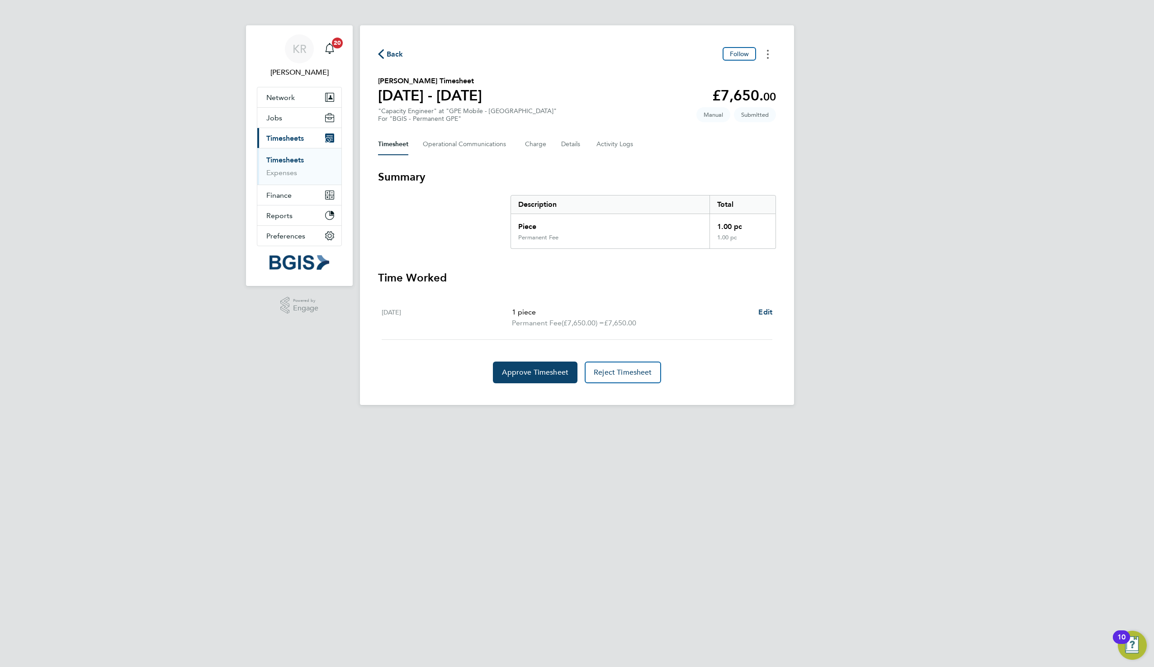
click at [775, 55] on button "Timesheets Menu" at bounding box center [768, 54] width 16 height 14
click at [748, 92] on link "Download timesheet" at bounding box center [721, 92] width 109 height 18
click at [867, 419] on html "KR [PERSON_NAME] Notifications 20 Applications: Network Sites Workers Jobs Posi…" at bounding box center [577, 209] width 1154 height 419
click at [290, 161] on link "Timesheets" at bounding box center [285, 160] width 38 height 9
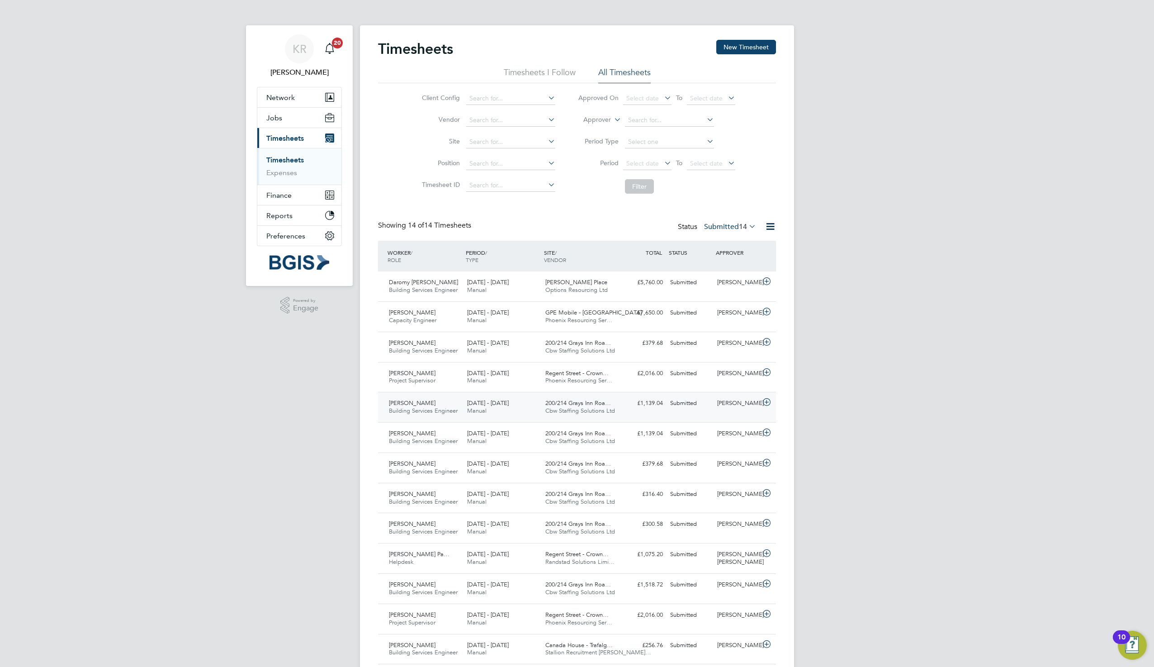
click at [767, 400] on icon at bounding box center [766, 401] width 11 height 7
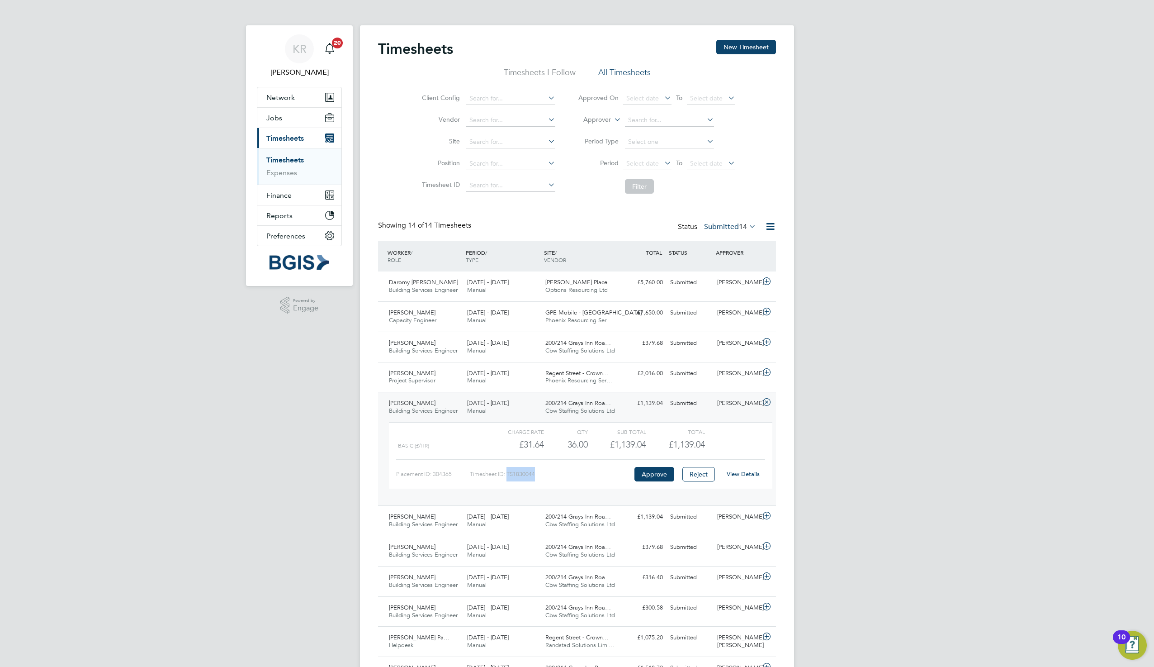
drag, startPoint x: 508, startPoint y: 473, endPoint x: 537, endPoint y: 475, distance: 29.4
click at [537, 475] on div "Timesheet ID: TS1830044" at bounding box center [551, 474] width 162 height 14
copy div "TS1830044"
click at [738, 473] on link "View Details" at bounding box center [743, 474] width 33 height 8
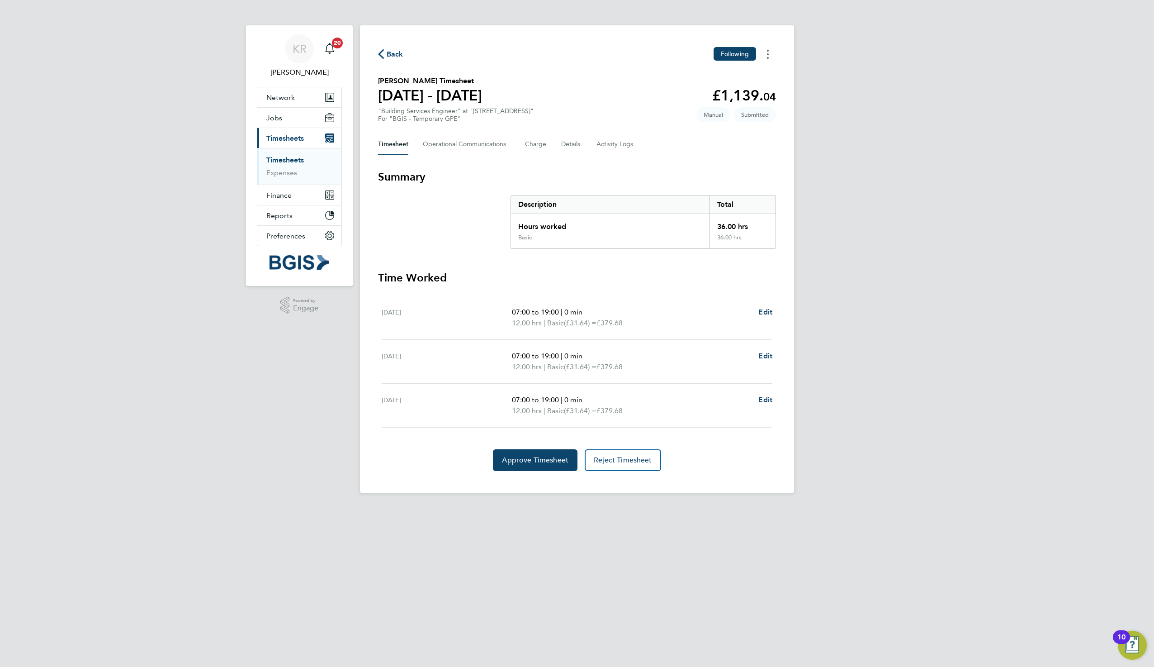
click at [767, 53] on icon "Timesheets Menu" at bounding box center [768, 54] width 2 height 9
click at [718, 93] on link "Download timesheet" at bounding box center [721, 92] width 109 height 18
click at [381, 57] on icon "button" at bounding box center [381, 53] width 6 height 9
